Goal: Task Accomplishment & Management: Use online tool/utility

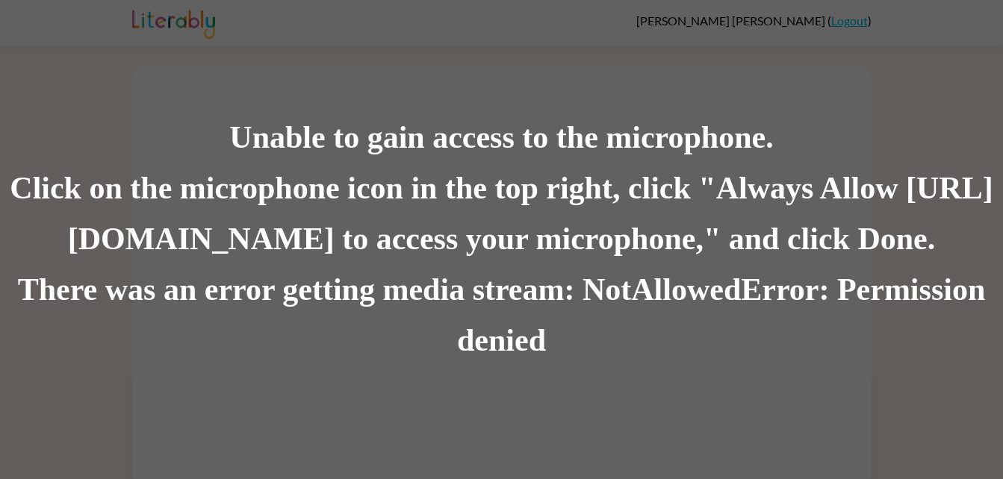
click at [396, 323] on div "There was an error getting media stream: NotAllowedError: Permission denied" at bounding box center [501, 316] width 1003 height 102
click at [385, 303] on div "There was an error getting media stream: NotAllowedError: Permission denied" at bounding box center [501, 316] width 1003 height 102
drag, startPoint x: 302, startPoint y: 124, endPoint x: 406, endPoint y: 165, distance: 112.3
click at [406, 165] on div "Unable to gain access to the microphone. Click on the microphone icon in the to…" at bounding box center [501, 240] width 1003 height 254
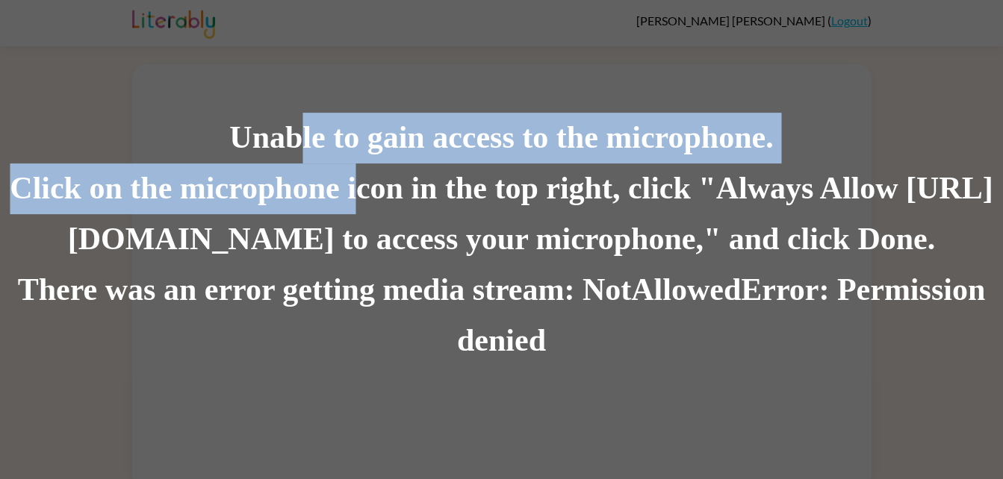
click at [381, 166] on div "Click on the microphone icon in the top right, click "Always Allow https://lite…" at bounding box center [501, 214] width 1003 height 102
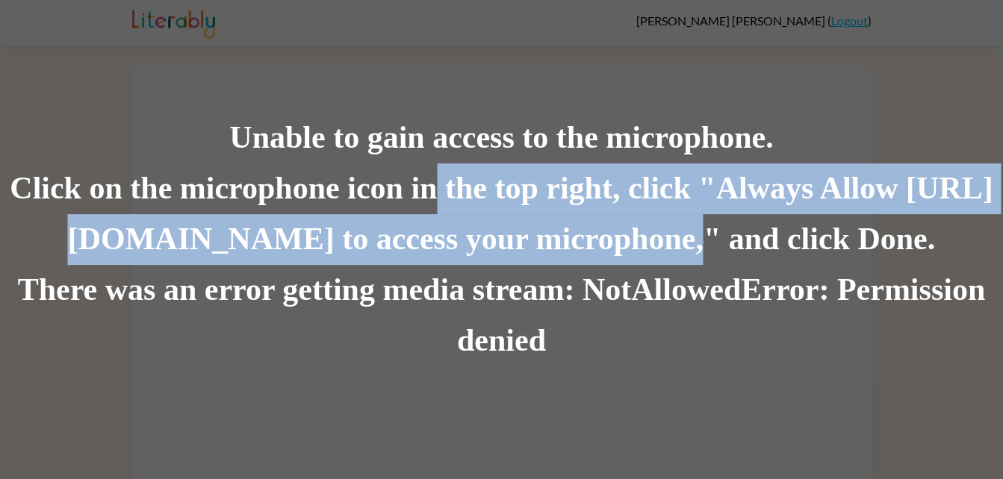
drag, startPoint x: 675, startPoint y: 228, endPoint x: 481, endPoint y: 191, distance: 197.6
click at [481, 191] on div "Click on the microphone icon in the top right, click "Always Allow [URL][DOMAIN…" at bounding box center [501, 214] width 1003 height 102
click at [481, 191] on div "Click on the microphone icon in the top right, click "Always Allow https://lite…" at bounding box center [501, 214] width 1003 height 102
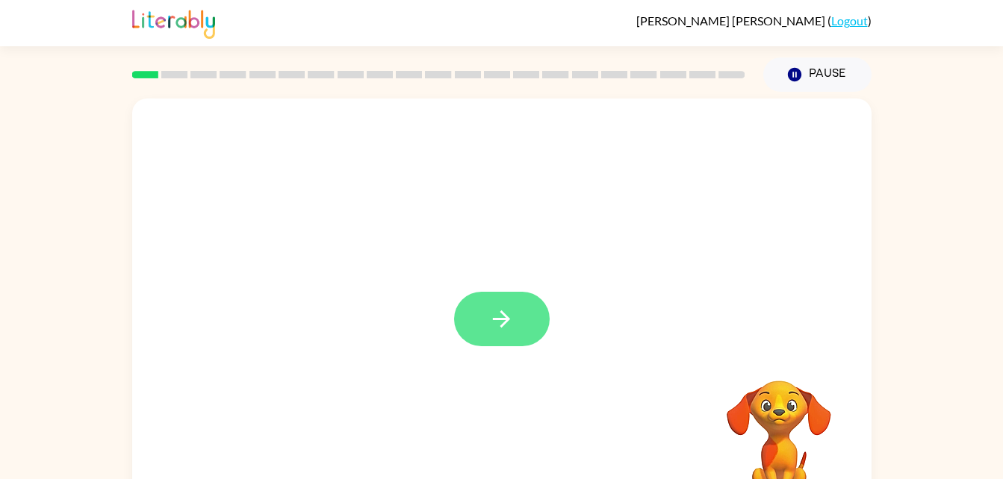
click at [511, 336] on button "button" at bounding box center [502, 319] width 96 height 54
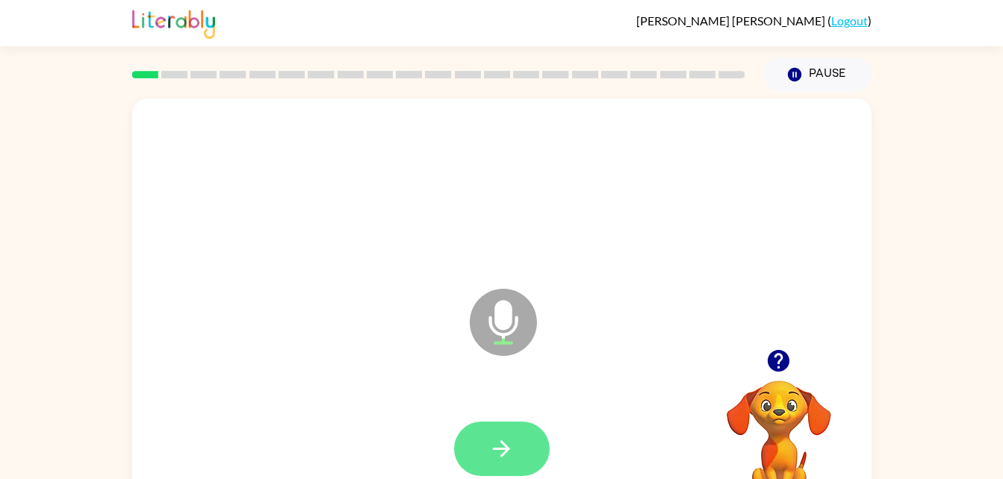
click at [493, 447] on icon "button" at bounding box center [501, 449] width 26 height 26
click at [494, 461] on icon "button" at bounding box center [501, 449] width 26 height 26
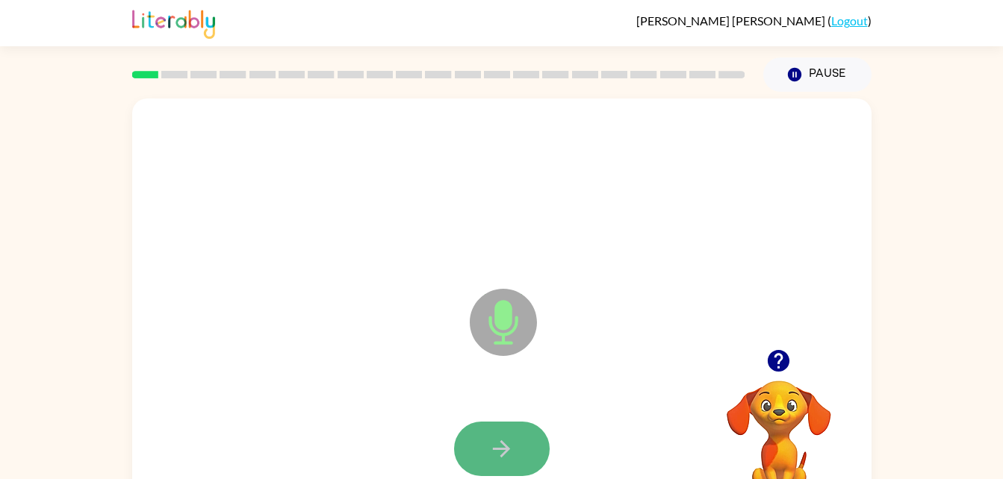
click at [496, 451] on icon "button" at bounding box center [501, 449] width 26 height 26
click at [499, 446] on icon "button" at bounding box center [501, 449] width 26 height 26
click at [523, 434] on button "button" at bounding box center [502, 449] width 96 height 54
click at [521, 434] on button "button" at bounding box center [502, 449] width 96 height 54
click at [507, 442] on icon "button" at bounding box center [501, 449] width 26 height 26
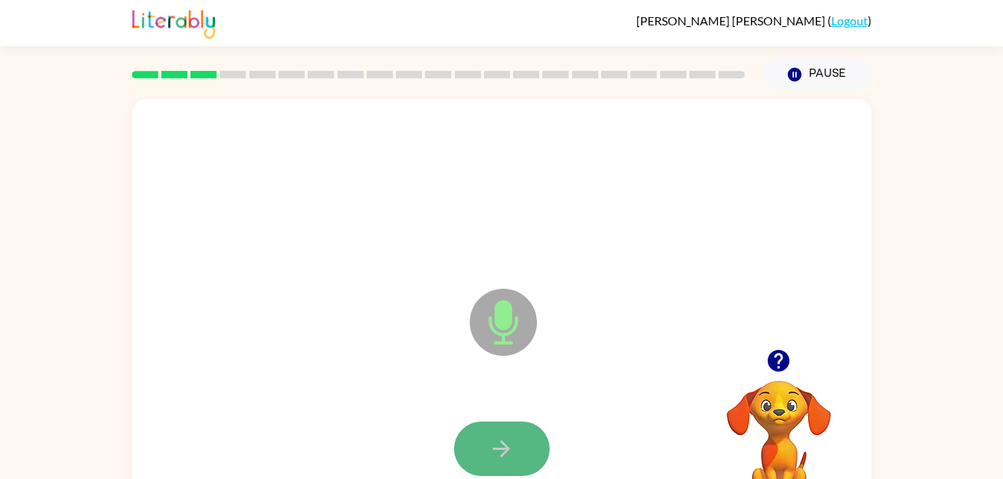
click at [502, 431] on button "button" at bounding box center [502, 449] width 96 height 54
click at [498, 425] on button "button" at bounding box center [502, 449] width 96 height 54
click at [486, 461] on button "button" at bounding box center [502, 449] width 96 height 54
click at [487, 436] on button "button" at bounding box center [502, 449] width 96 height 54
click at [529, 433] on button "button" at bounding box center [502, 449] width 96 height 54
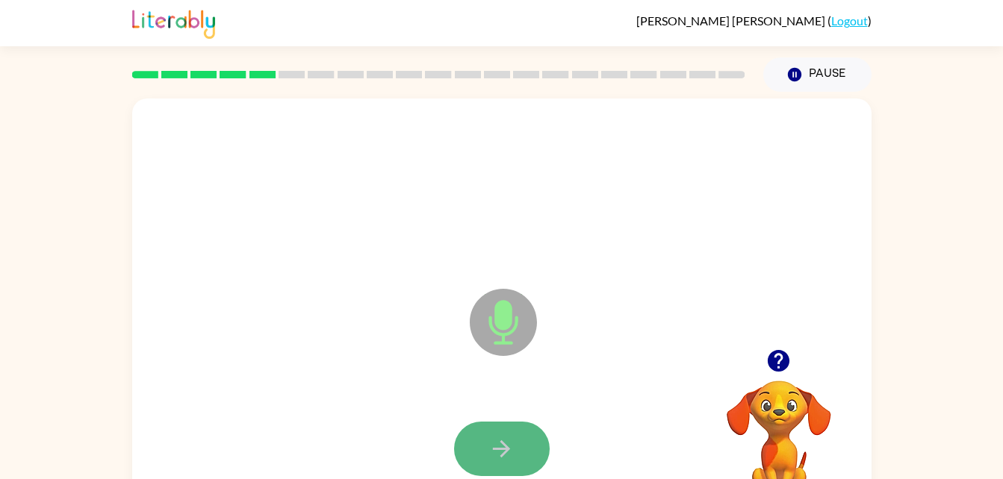
click at [509, 436] on icon "button" at bounding box center [501, 449] width 26 height 26
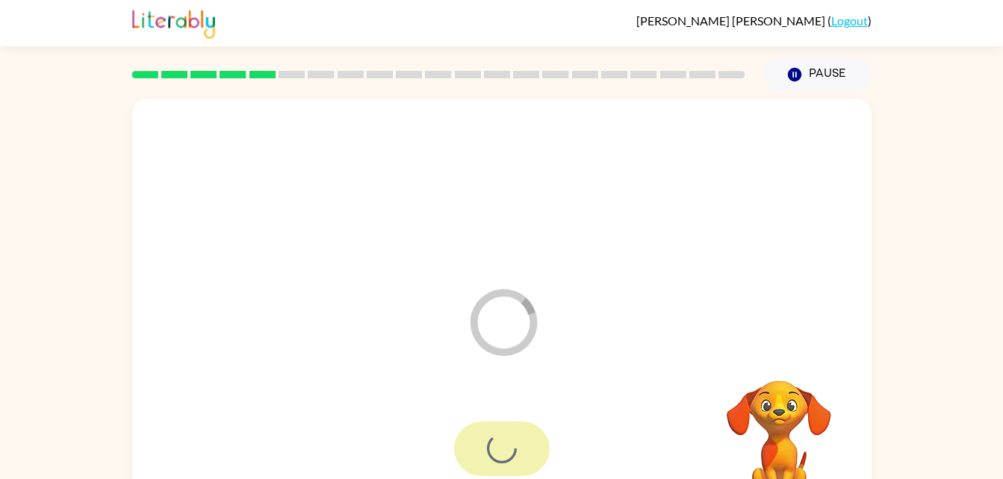
drag, startPoint x: 511, startPoint y: 434, endPoint x: 770, endPoint y: 380, distance: 264.7
click at [770, 380] on div "Loader Your response is being sent to our graders Your browser must support pla…" at bounding box center [501, 312] width 739 height 426
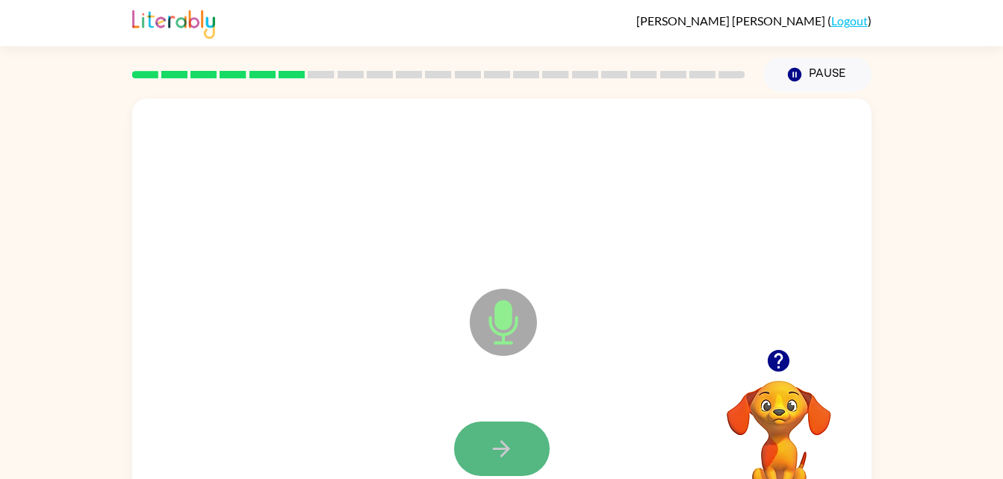
click at [531, 436] on button "button" at bounding box center [502, 449] width 96 height 54
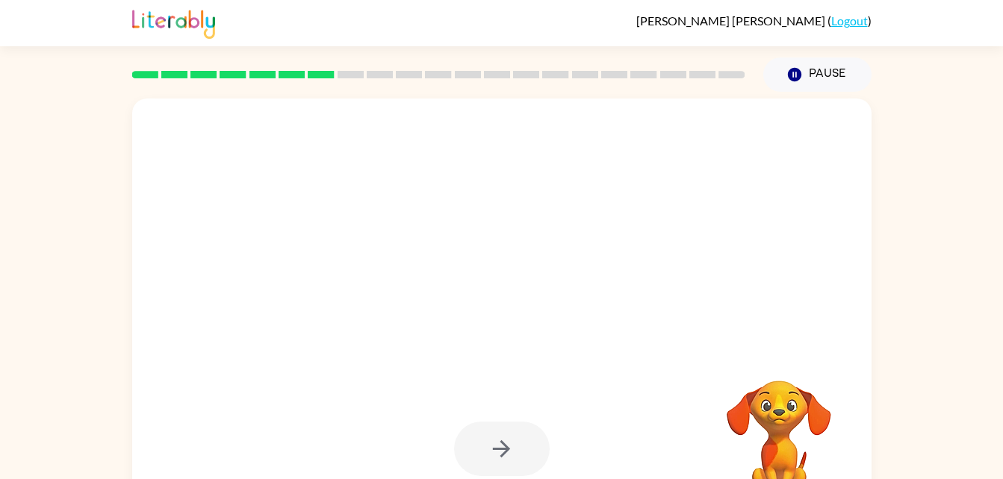
click at [341, 328] on div at bounding box center [501, 312] width 739 height 426
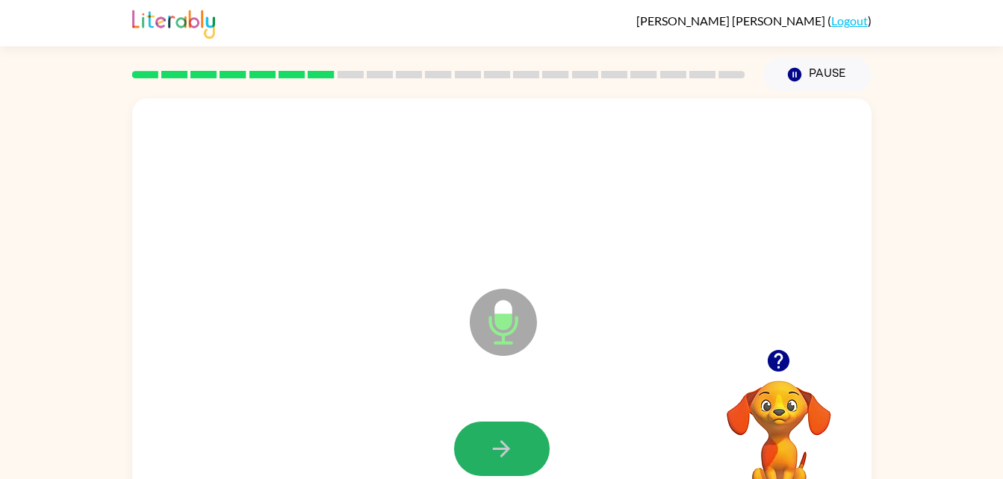
click at [499, 442] on icon "button" at bounding box center [501, 449] width 26 height 26
click at [510, 445] on icon "button" at bounding box center [501, 449] width 26 height 26
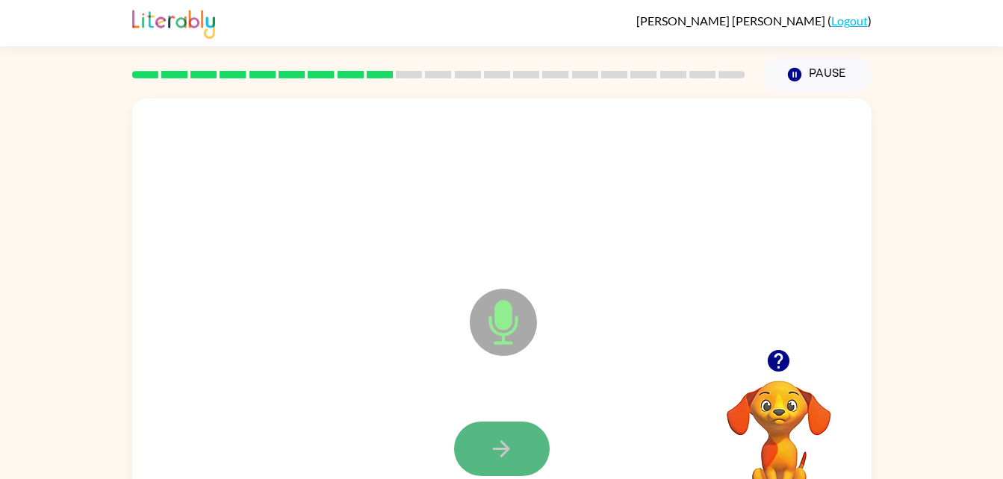
click at [509, 462] on button "button" at bounding box center [502, 449] width 96 height 54
drag, startPoint x: 509, startPoint y: 462, endPoint x: 490, endPoint y: 449, distance: 23.2
click at [490, 449] on icon "button" at bounding box center [501, 449] width 26 height 26
click at [502, 429] on button "button" at bounding box center [502, 449] width 96 height 54
click at [507, 459] on icon "button" at bounding box center [501, 449] width 26 height 26
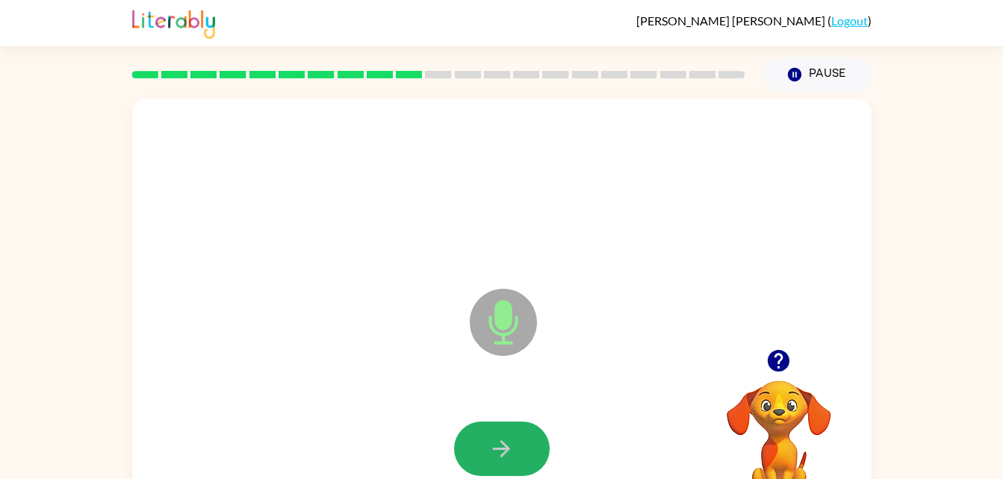
click at [507, 459] on icon "button" at bounding box center [501, 449] width 26 height 26
click at [505, 457] on icon "button" at bounding box center [501, 449] width 26 height 26
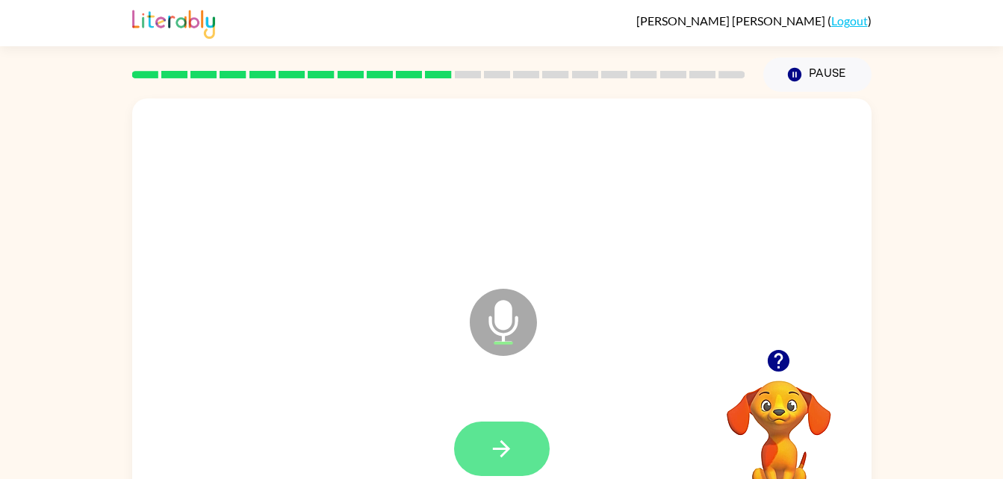
click at [459, 443] on button "button" at bounding box center [502, 449] width 96 height 54
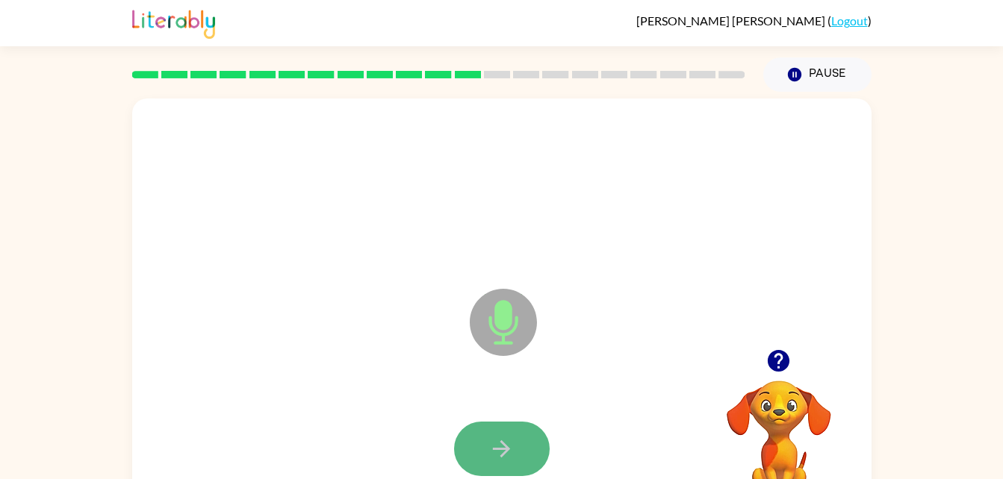
click at [541, 444] on button "button" at bounding box center [502, 449] width 96 height 54
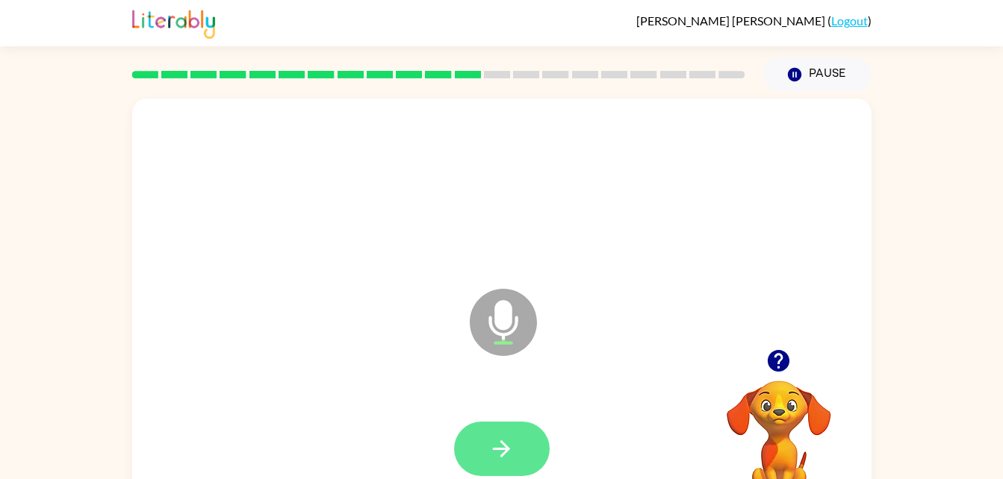
click at [509, 438] on icon "button" at bounding box center [501, 449] width 26 height 26
click at [526, 456] on button "button" at bounding box center [502, 449] width 96 height 54
click at [513, 446] on icon "button" at bounding box center [501, 449] width 26 height 26
click at [528, 428] on button "button" at bounding box center [502, 449] width 96 height 54
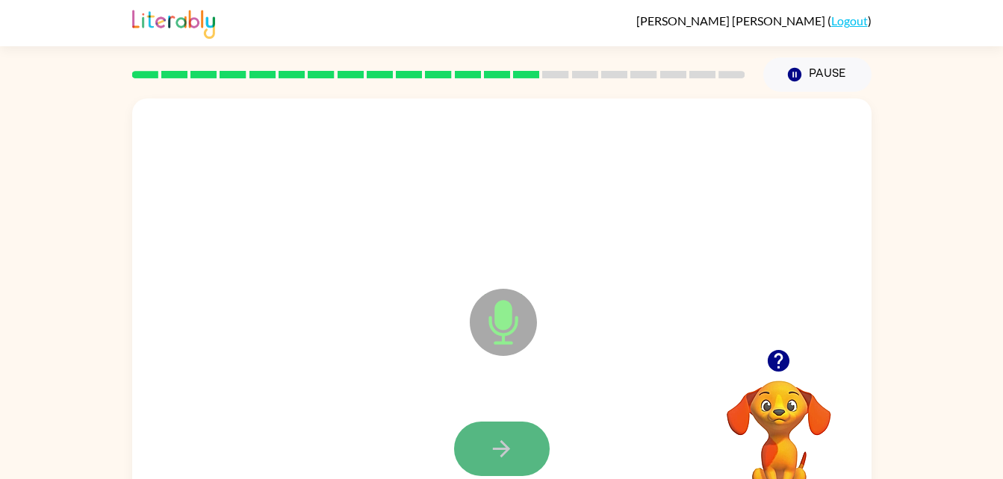
click at [511, 437] on icon "button" at bounding box center [501, 449] width 26 height 26
click at [502, 434] on button "button" at bounding box center [502, 449] width 96 height 54
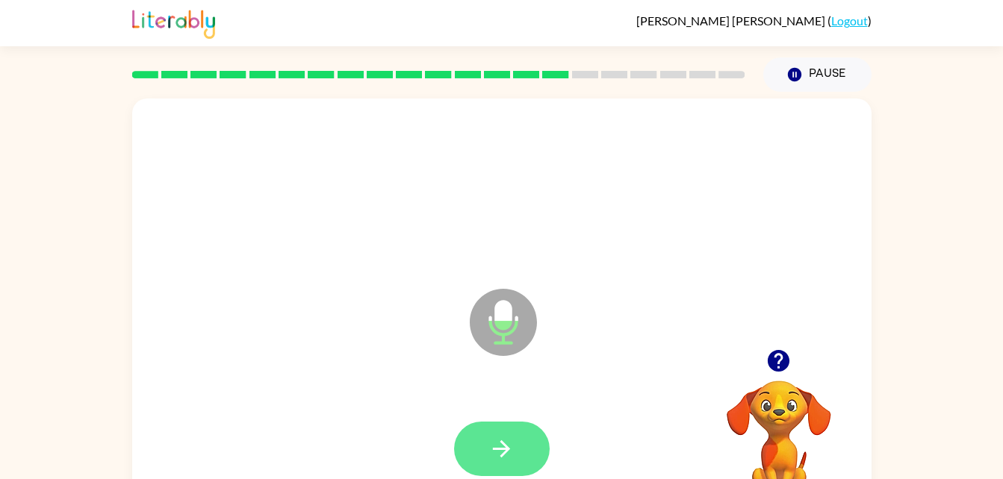
click at [502, 442] on icon "button" at bounding box center [501, 448] width 17 height 17
click at [529, 441] on button "button" at bounding box center [502, 449] width 96 height 54
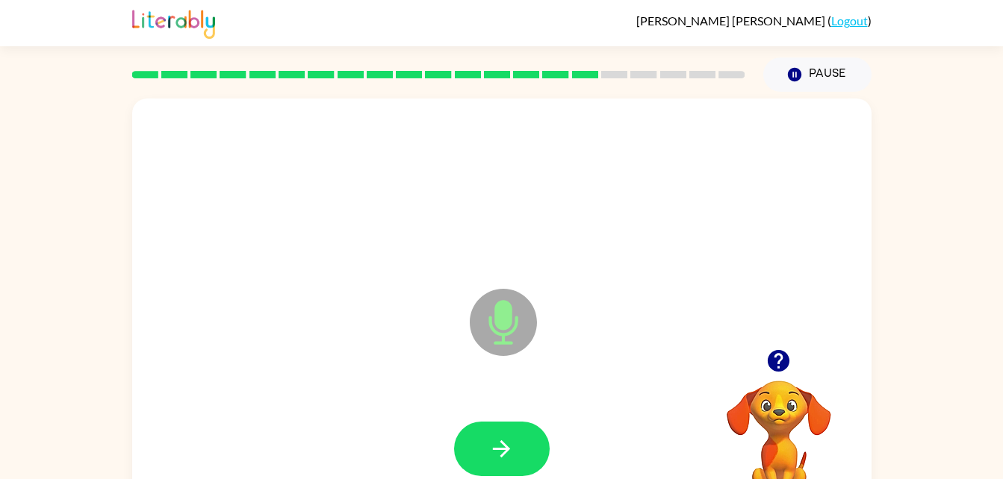
click at [464, 472] on div at bounding box center [502, 449] width 96 height 54
click at [470, 458] on button "button" at bounding box center [502, 449] width 96 height 54
drag, startPoint x: 414, startPoint y: 438, endPoint x: 367, endPoint y: 374, distance: 80.0
click at [367, 374] on div "Microphone The Microphone is here when it is your turn to talk" at bounding box center [501, 312] width 739 height 426
click at [508, 441] on icon "button" at bounding box center [501, 449] width 26 height 26
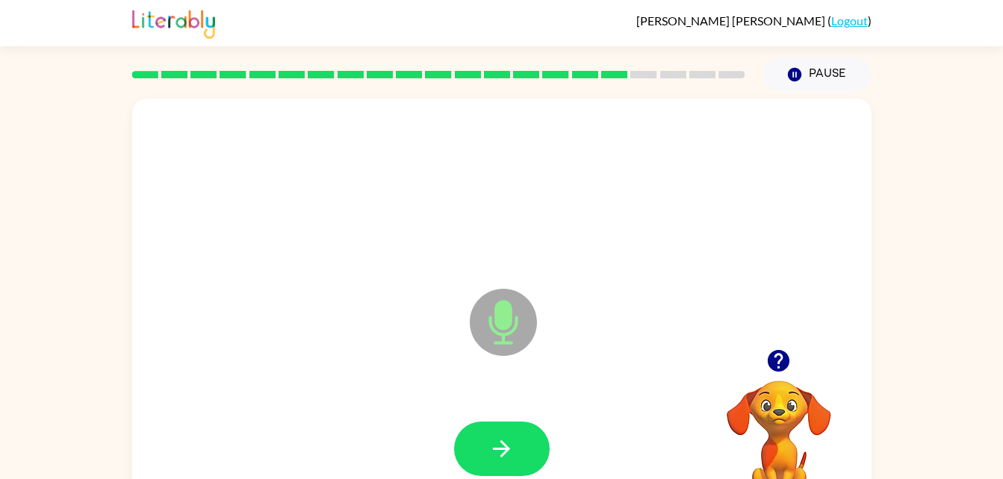
click at [480, 419] on div at bounding box center [501, 449] width 709 height 122
click at [483, 434] on button "button" at bounding box center [502, 449] width 96 height 54
click at [474, 435] on button "button" at bounding box center [502, 449] width 96 height 54
drag, startPoint x: 474, startPoint y: 435, endPoint x: 511, endPoint y: 458, distance: 43.5
click at [511, 458] on icon "button" at bounding box center [501, 449] width 26 height 26
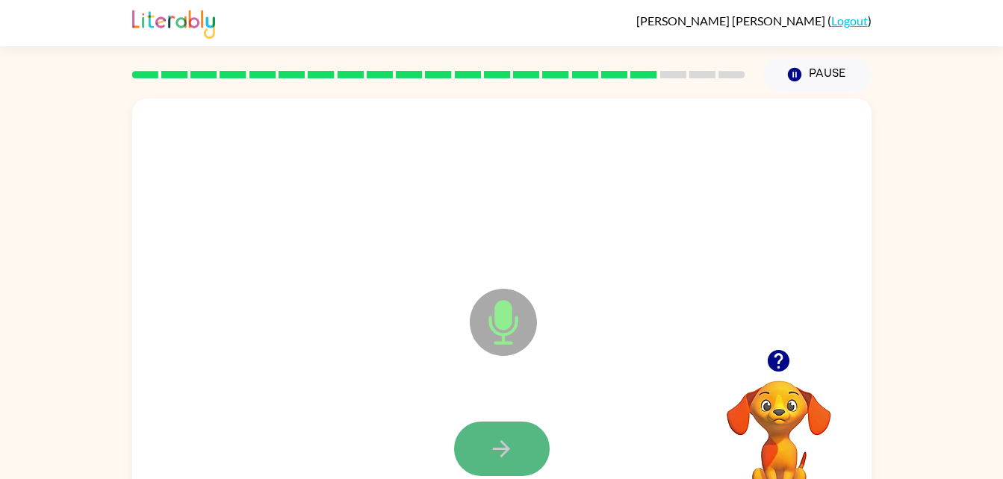
click at [531, 437] on button "button" at bounding box center [502, 449] width 96 height 54
click at [513, 442] on icon "button" at bounding box center [501, 449] width 26 height 26
click at [529, 425] on button "button" at bounding box center [502, 449] width 96 height 54
click at [535, 428] on button "button" at bounding box center [502, 449] width 96 height 54
click at [501, 444] on icon "button" at bounding box center [501, 449] width 26 height 26
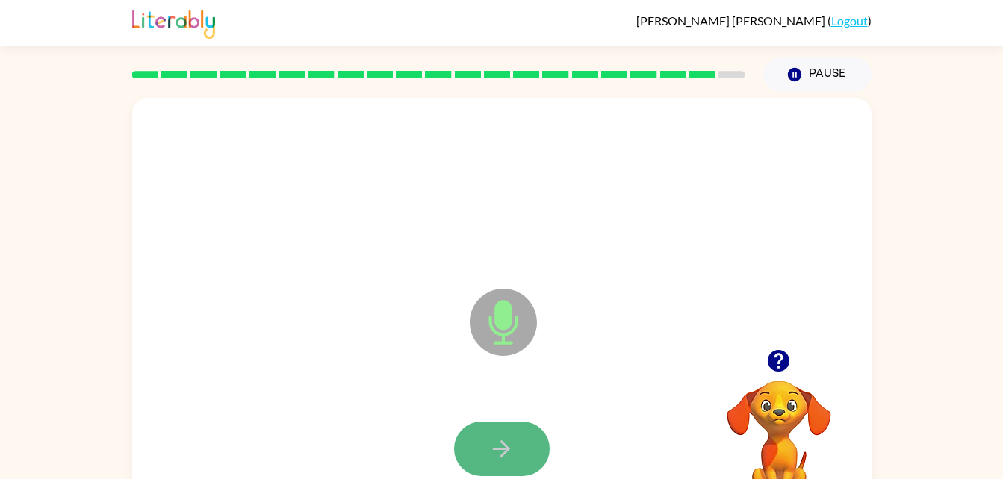
click at [514, 438] on button "button" at bounding box center [502, 449] width 96 height 54
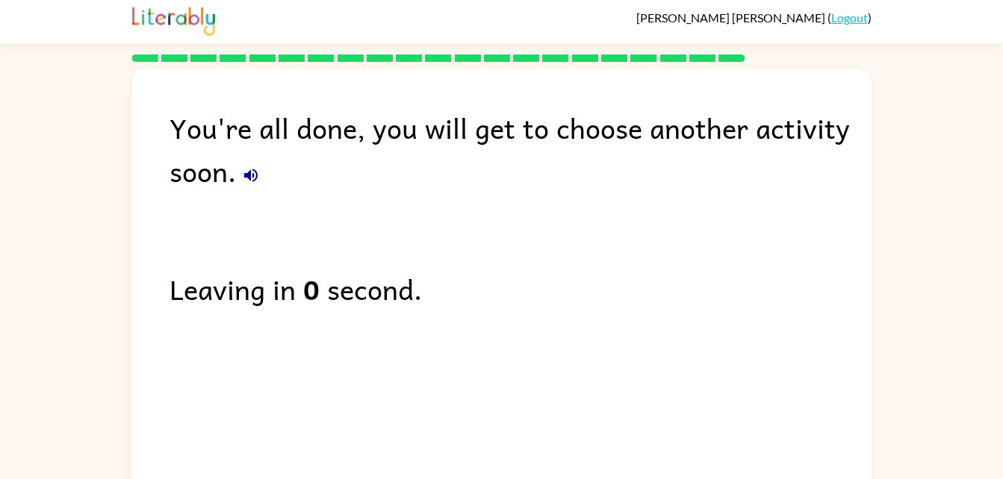
scroll to position [19, 0]
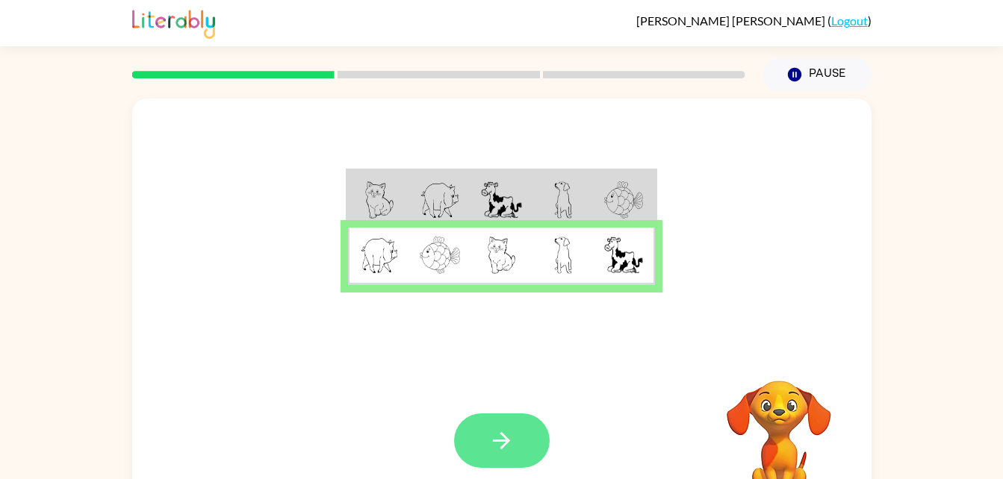
click at [506, 438] on icon "button" at bounding box center [501, 440] width 17 height 17
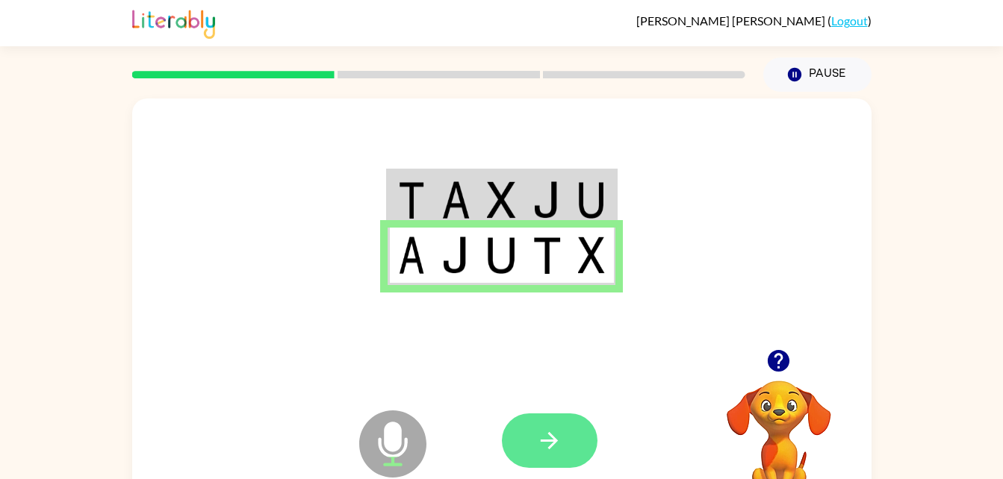
click at [570, 443] on button "button" at bounding box center [550, 441] width 96 height 54
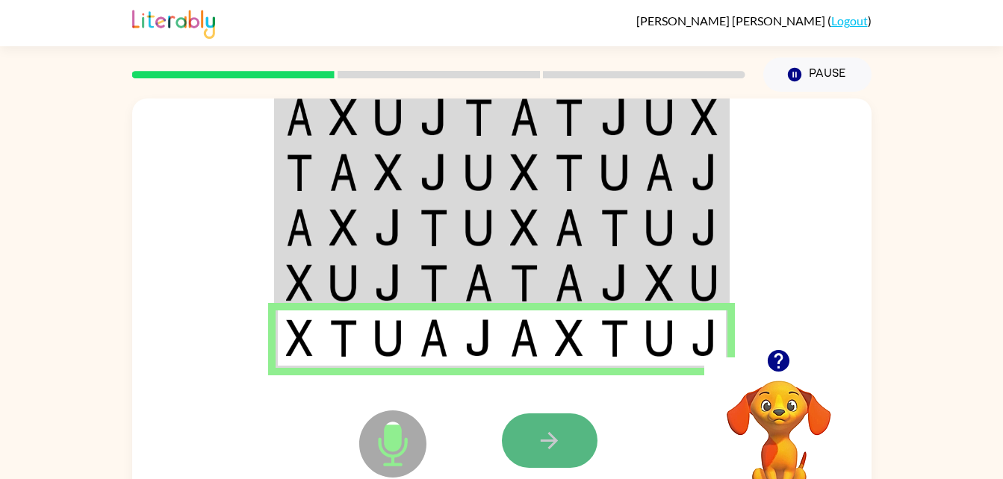
click at [563, 425] on button "button" at bounding box center [550, 441] width 96 height 54
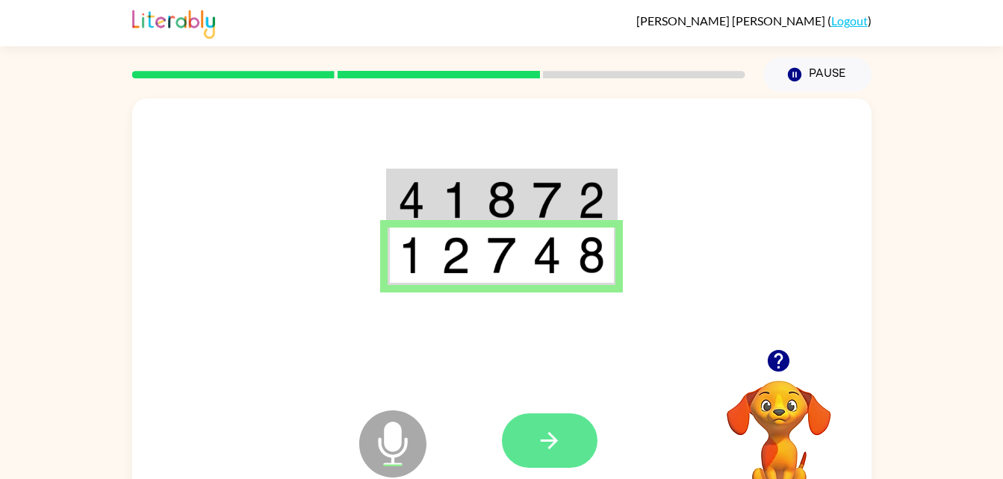
click at [566, 440] on button "button" at bounding box center [550, 441] width 96 height 54
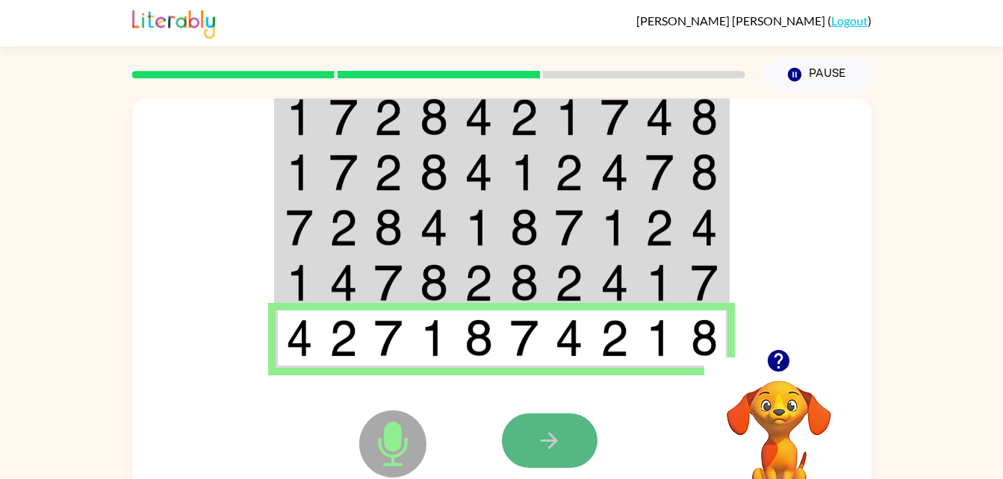
click at [554, 432] on icon "button" at bounding box center [549, 441] width 26 height 26
